Goal: Task Accomplishment & Management: Manage account settings

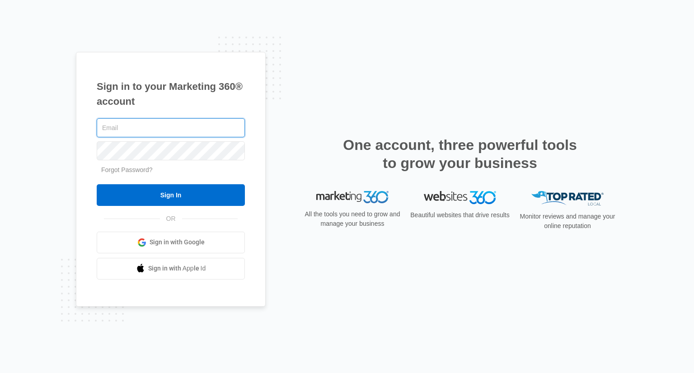
click at [152, 126] on input "text" at bounding box center [171, 127] width 148 height 19
type input "[EMAIL_ADDRESS][DOMAIN_NAME]"
click at [166, 127] on input "[EMAIL_ADDRESS][DOMAIN_NAME]" at bounding box center [171, 127] width 148 height 19
click at [347, 199] on img at bounding box center [352, 197] width 72 height 13
